Goal: Task Accomplishment & Management: Manage account settings

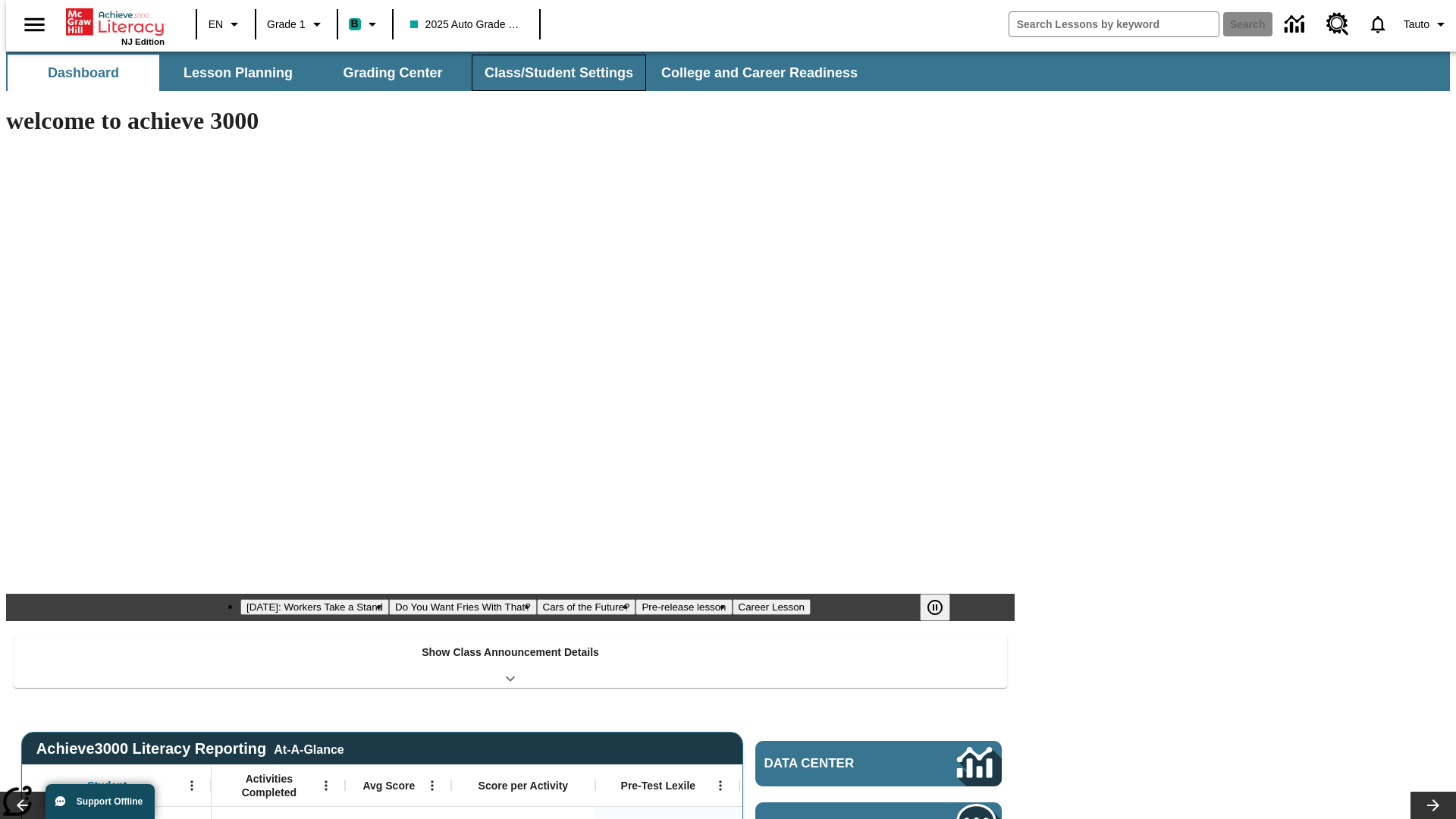
click at [550, 72] on button "Class/Student Settings" at bounding box center [559, 72] width 174 height 36
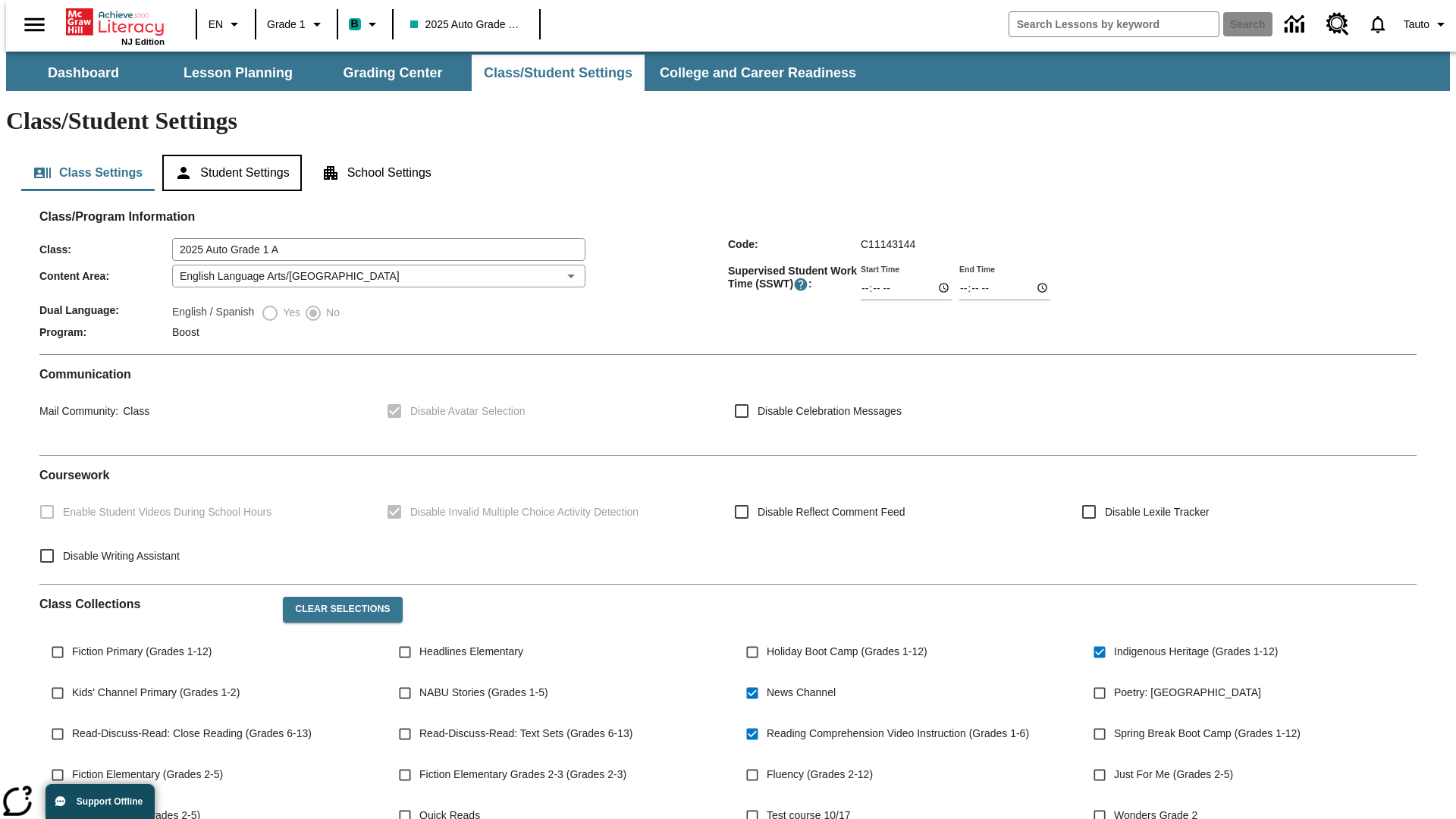
click at [229, 154] on button "Student Settings" at bounding box center [231, 173] width 139 height 36
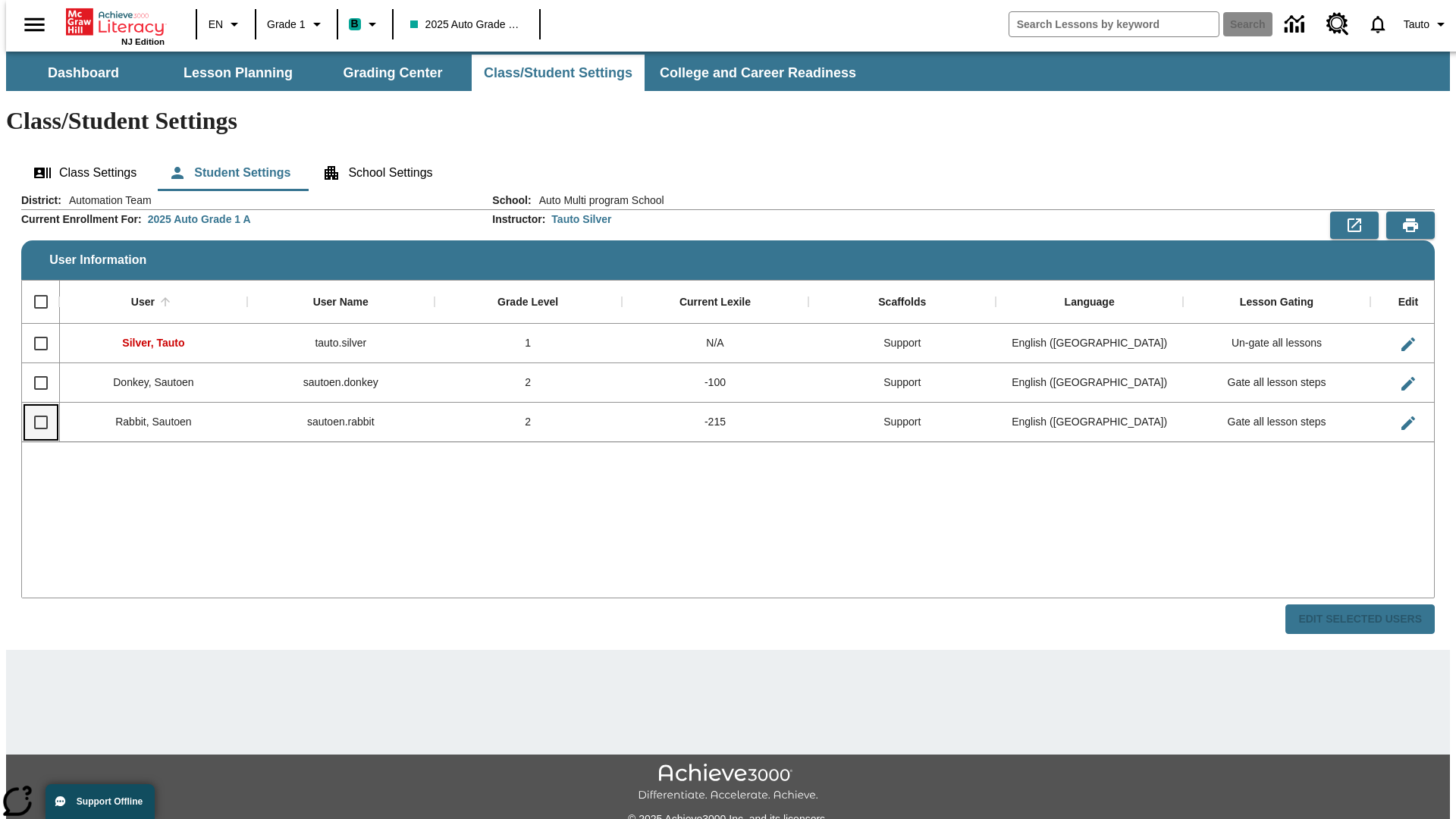
click at [35, 406] on input "Select row" at bounding box center [41, 422] width 32 height 32
checkbox input "true"
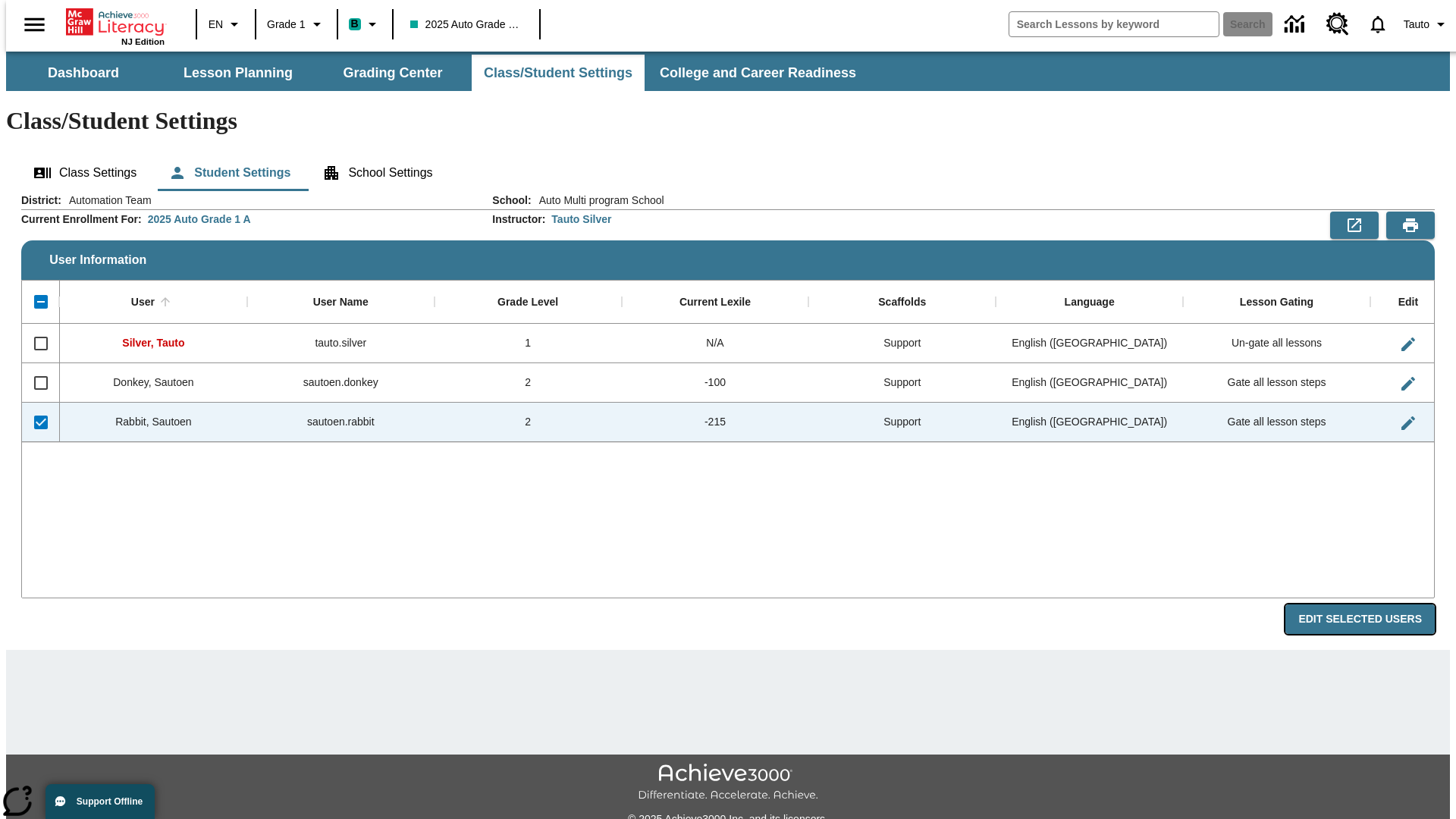
click at [1371, 605] on button "Edit Selected Users" at bounding box center [1359, 620] width 149 height 29
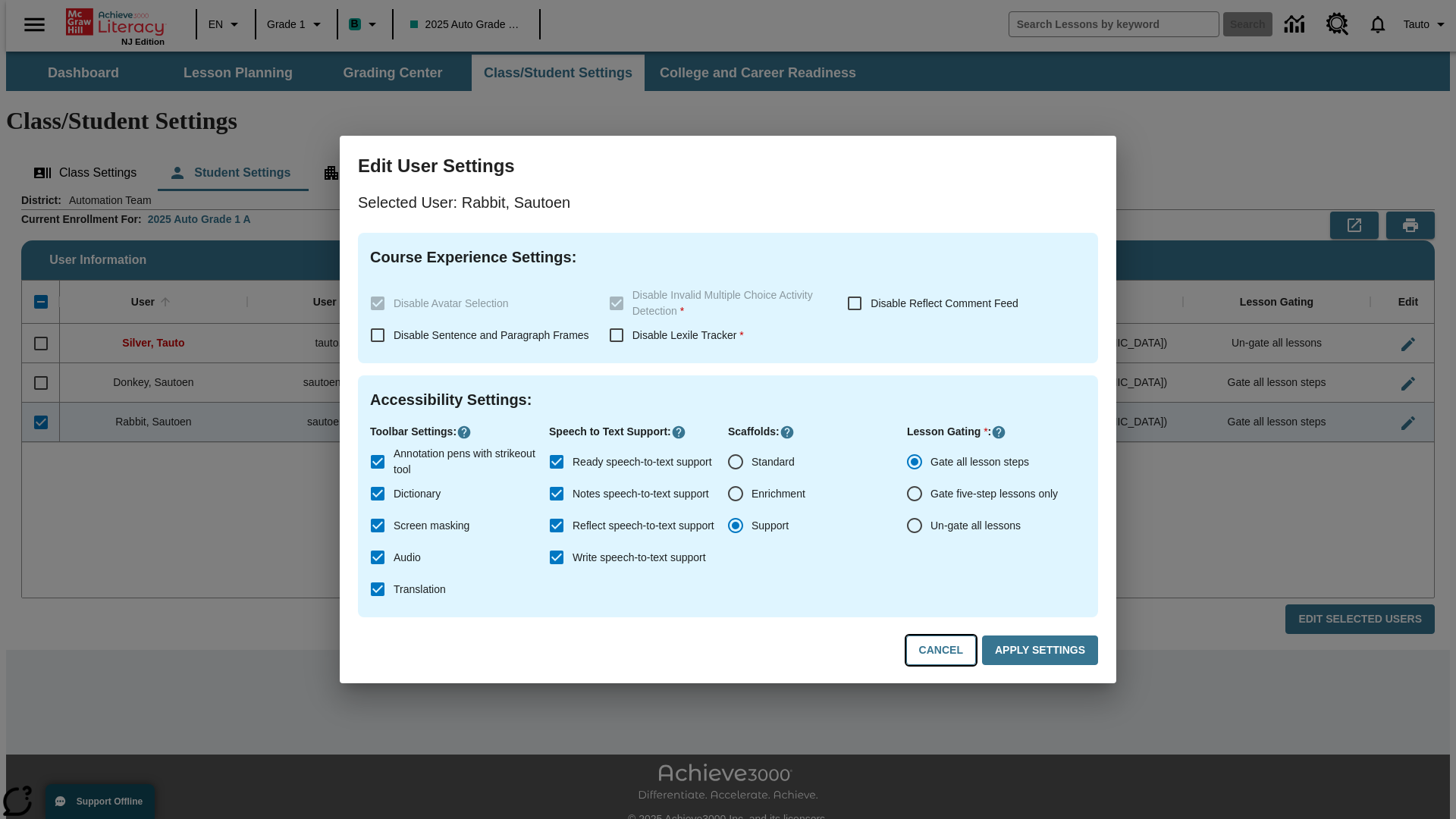
click at [948, 651] on button "Cancel" at bounding box center [940, 651] width 70 height 29
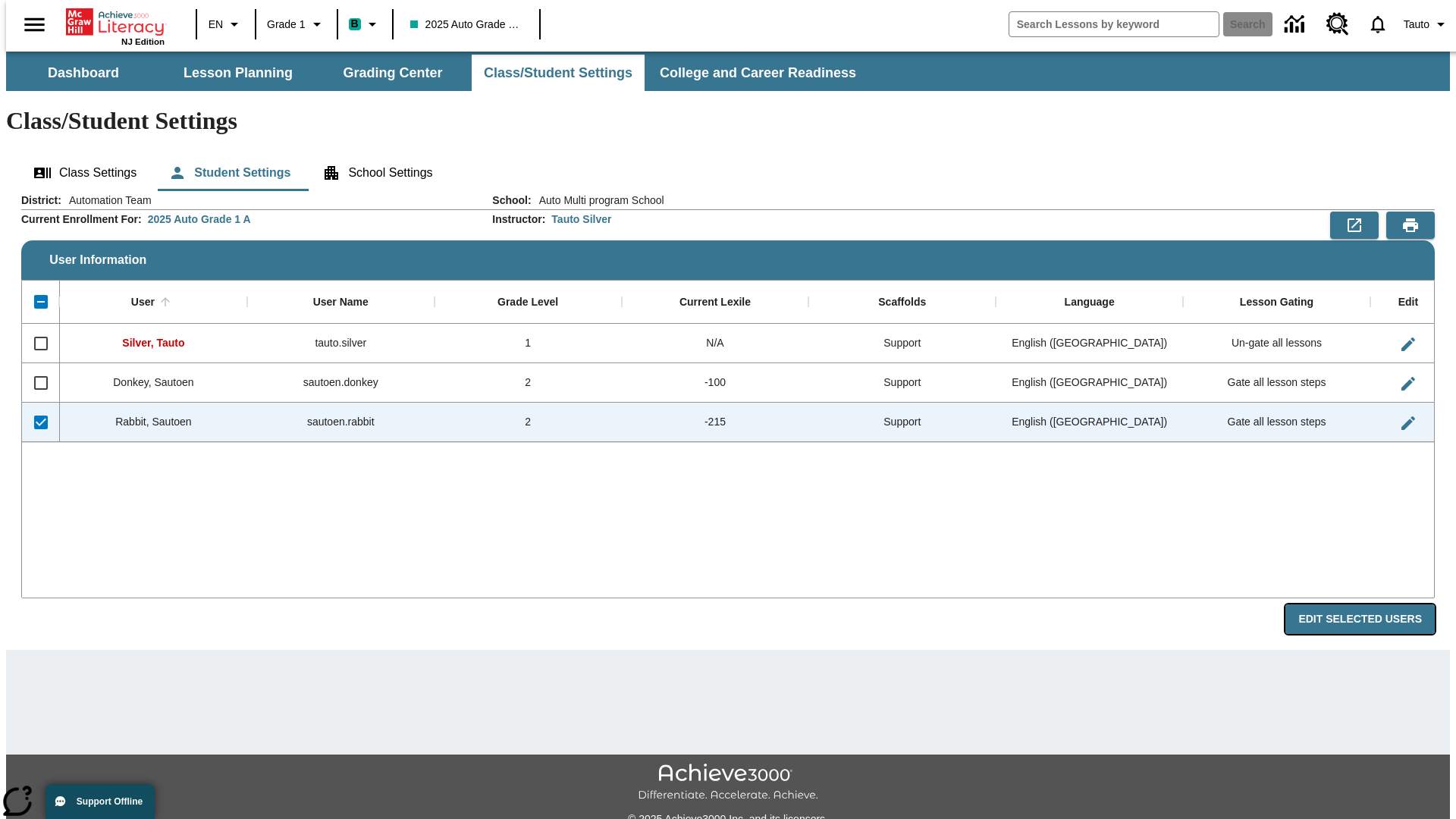
click at [1371, 605] on button "Edit Selected Users" at bounding box center [1359, 620] width 149 height 29
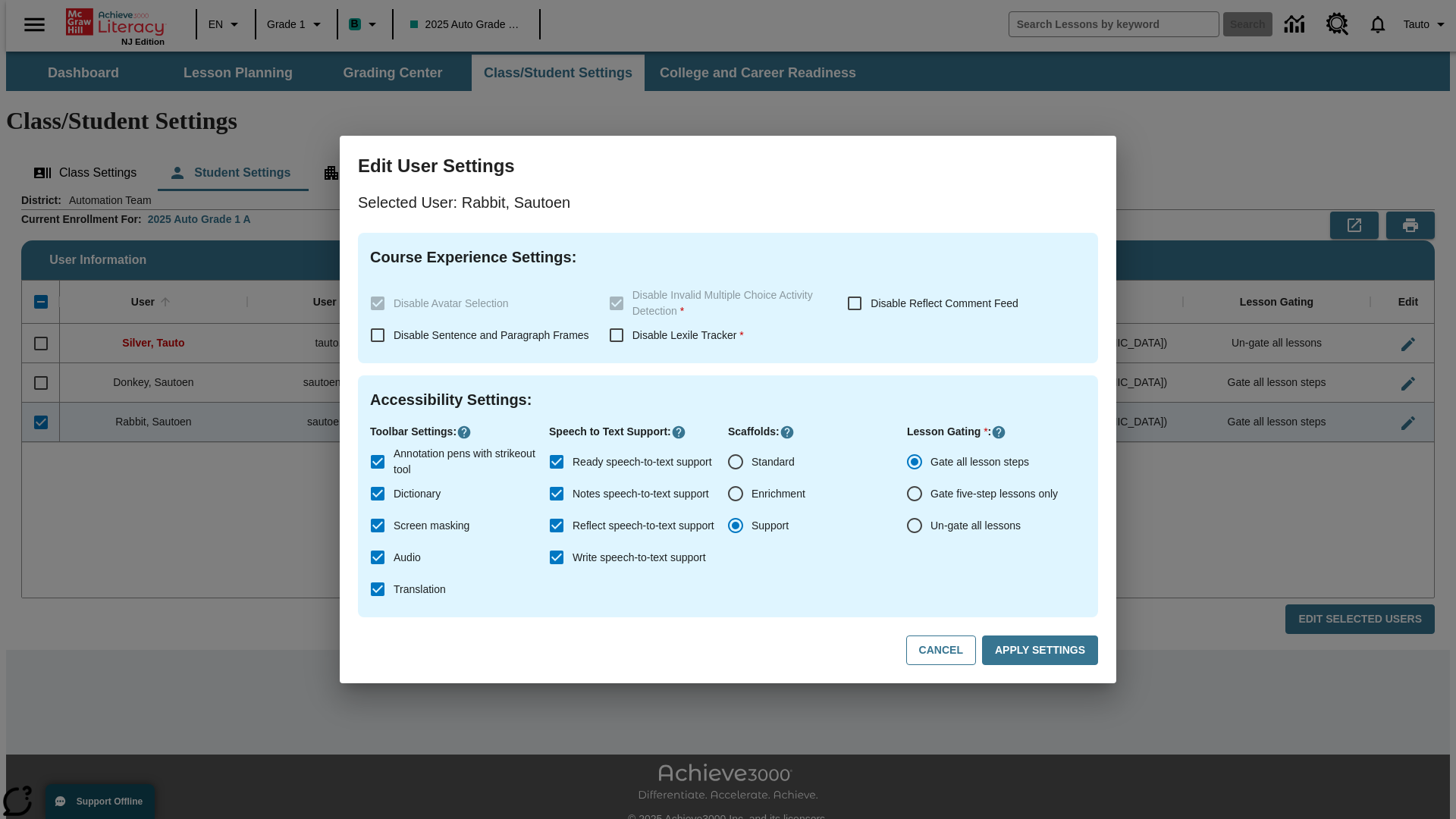
click at [556, 462] on input "Ready speech-to-text support" at bounding box center [556, 462] width 32 height 32
checkbox input "false"
click at [1043, 651] on button "Apply Settings" at bounding box center [1039, 651] width 116 height 29
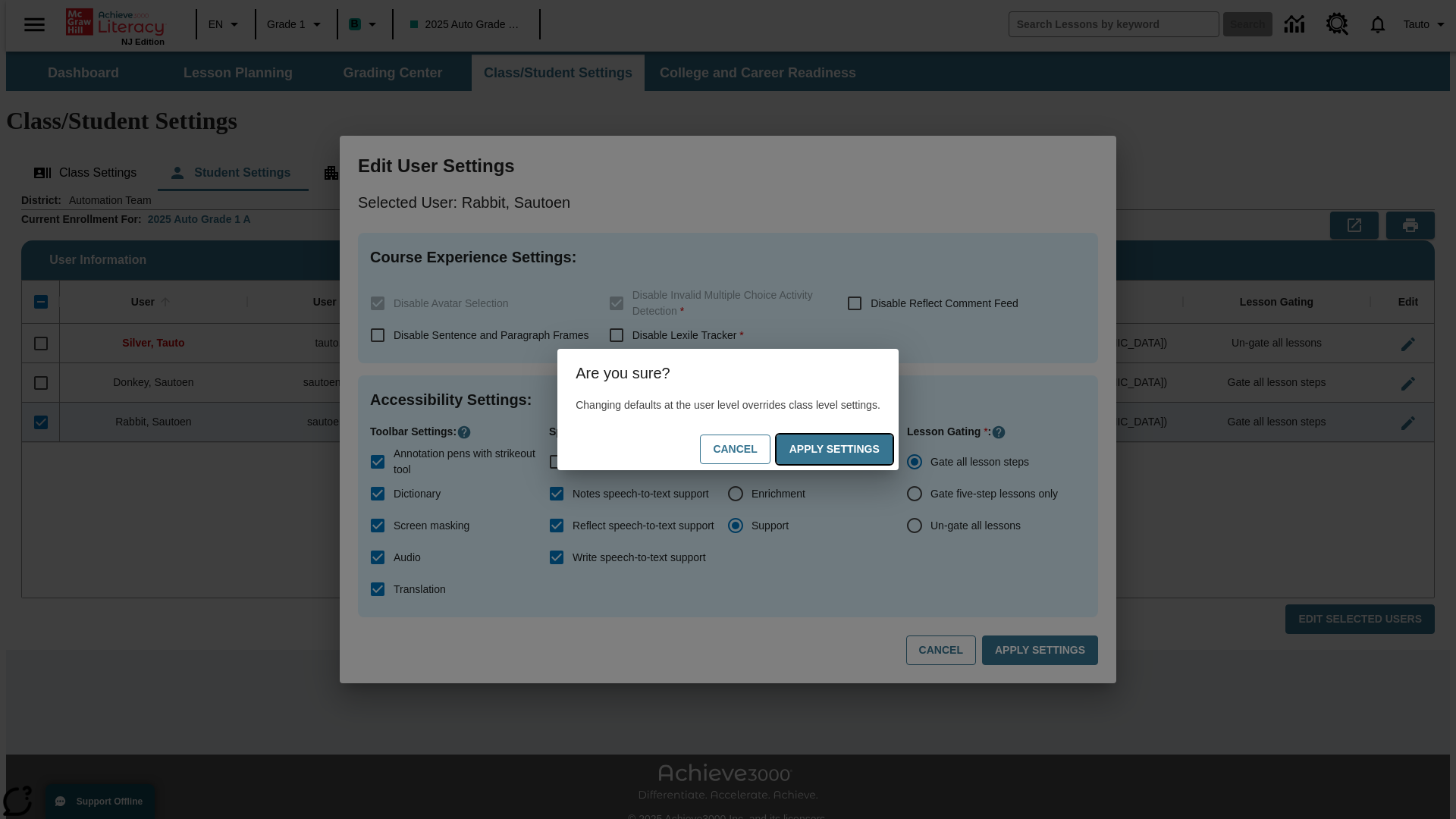
click at [850, 449] on button "Apply Settings" at bounding box center [834, 450] width 116 height 29
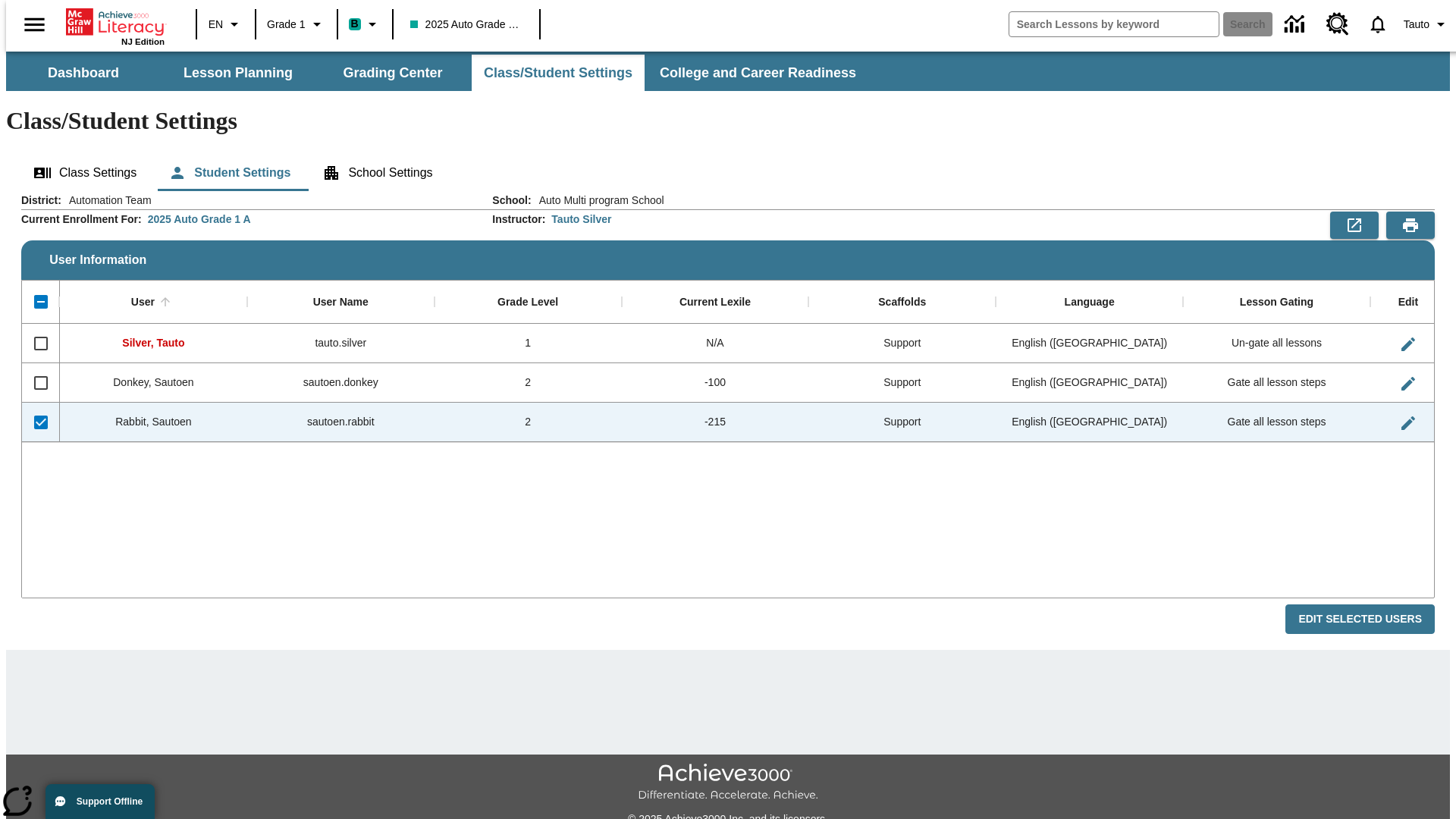
checkbox input "false"
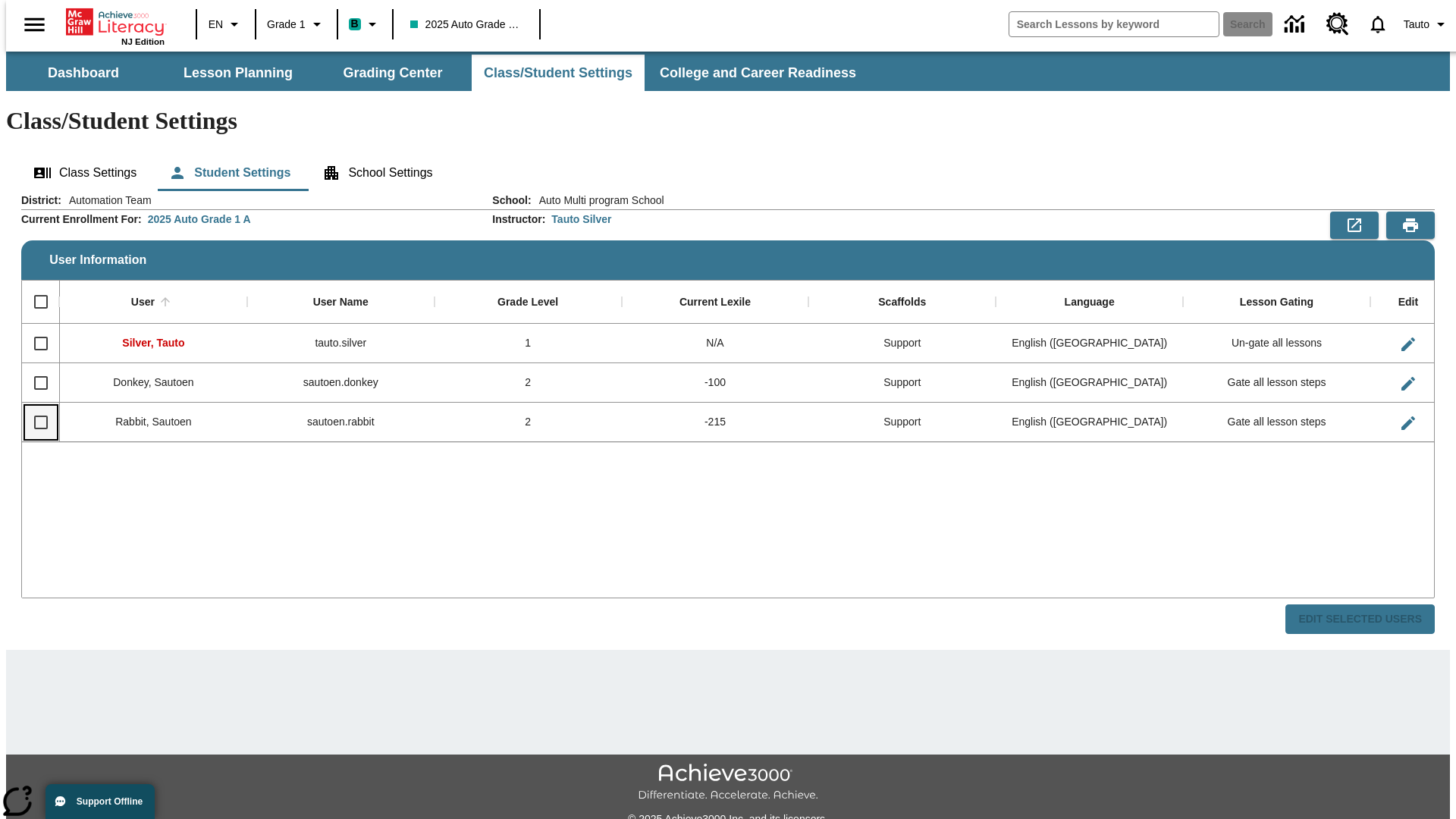
click at [35, 406] on input "Select row" at bounding box center [41, 422] width 32 height 32
checkbox input "true"
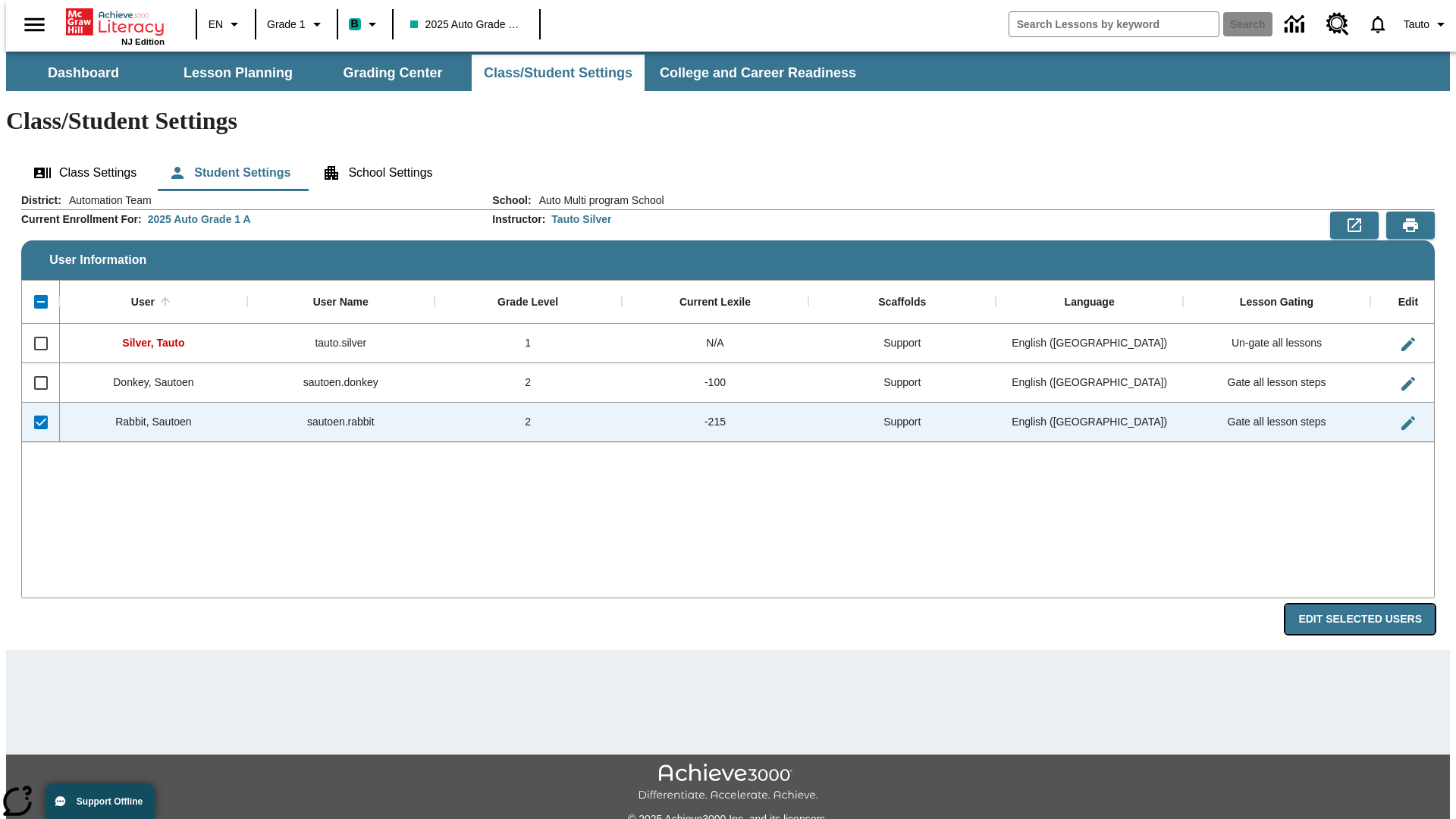
click at [1371, 605] on button "Edit Selected Users" at bounding box center [1359, 620] width 149 height 29
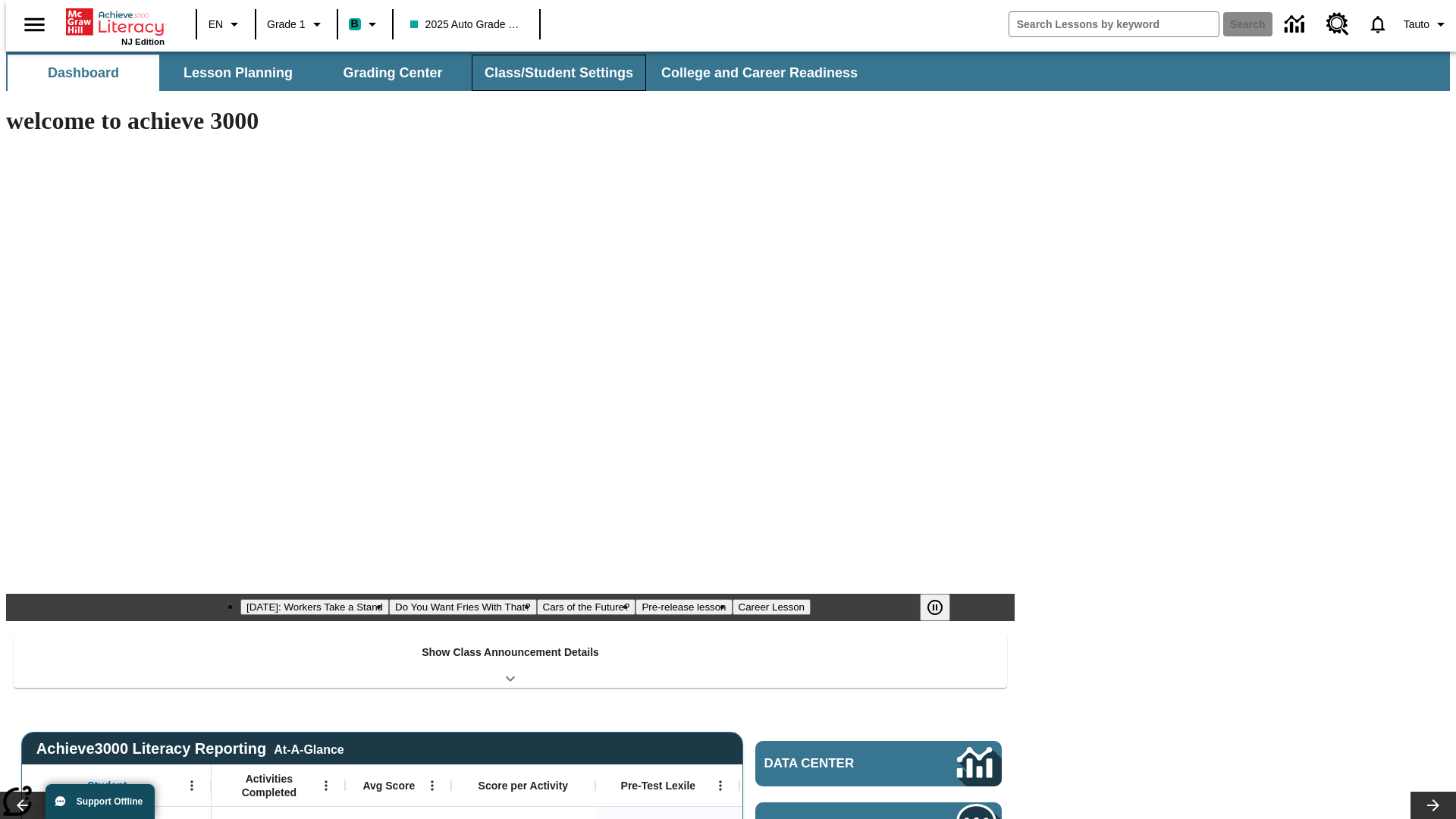
click at [550, 72] on button "Class/Student Settings" at bounding box center [559, 72] width 174 height 36
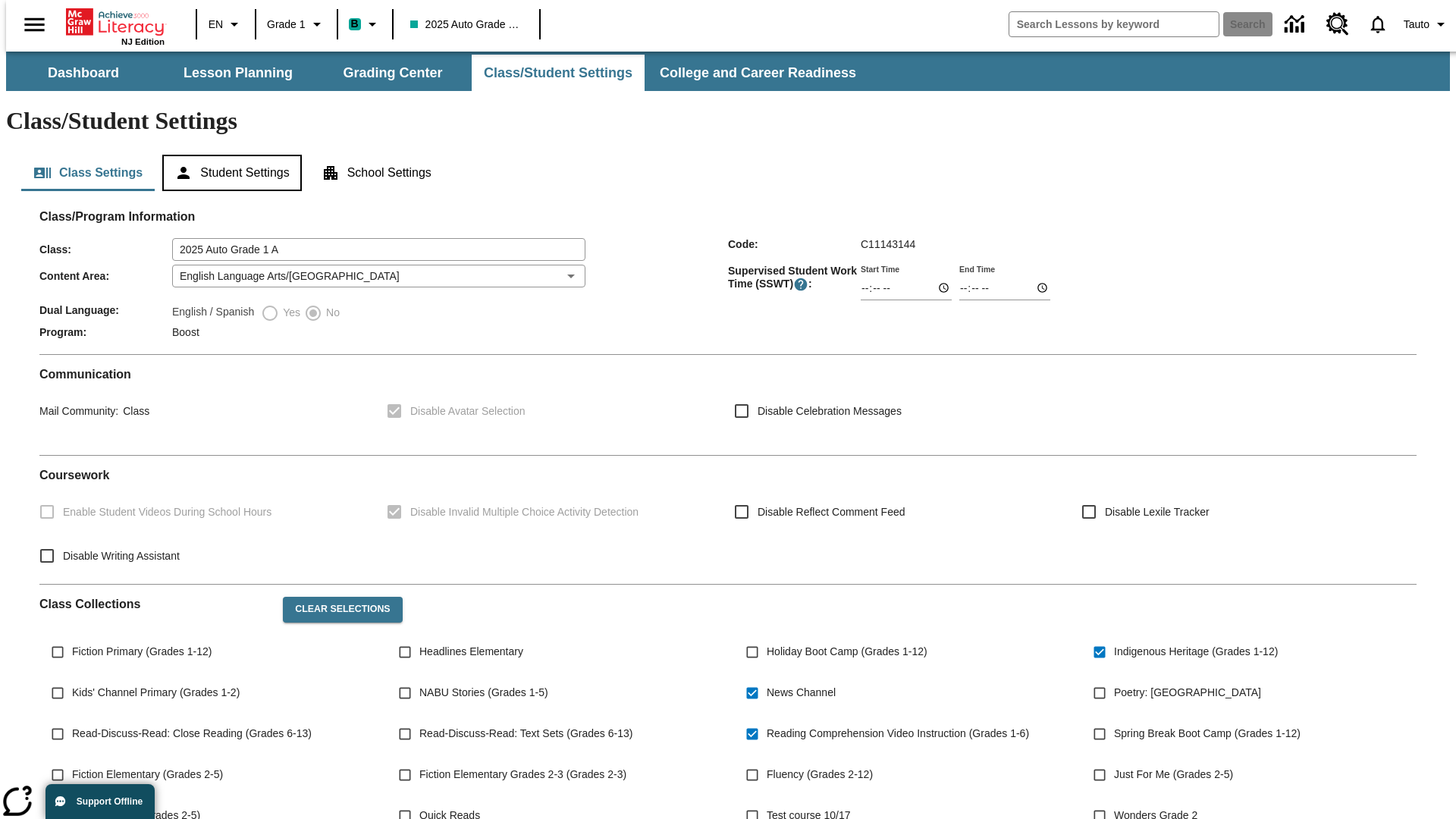
click at [229, 154] on button "Student Settings" at bounding box center [231, 173] width 139 height 36
